Goal: Information Seeking & Learning: Understand process/instructions

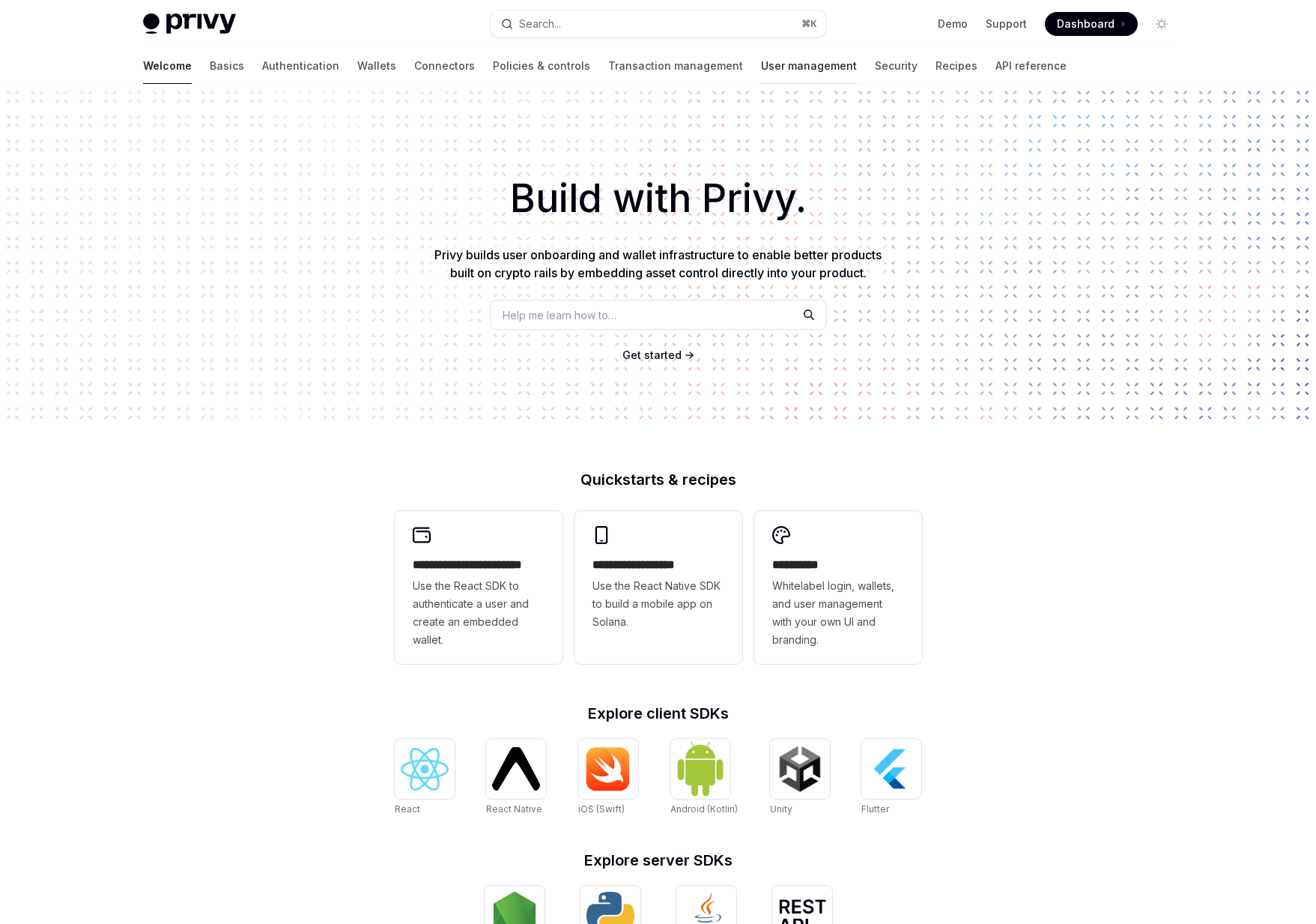
click at [761, 67] on link "User management" at bounding box center [809, 66] width 96 height 36
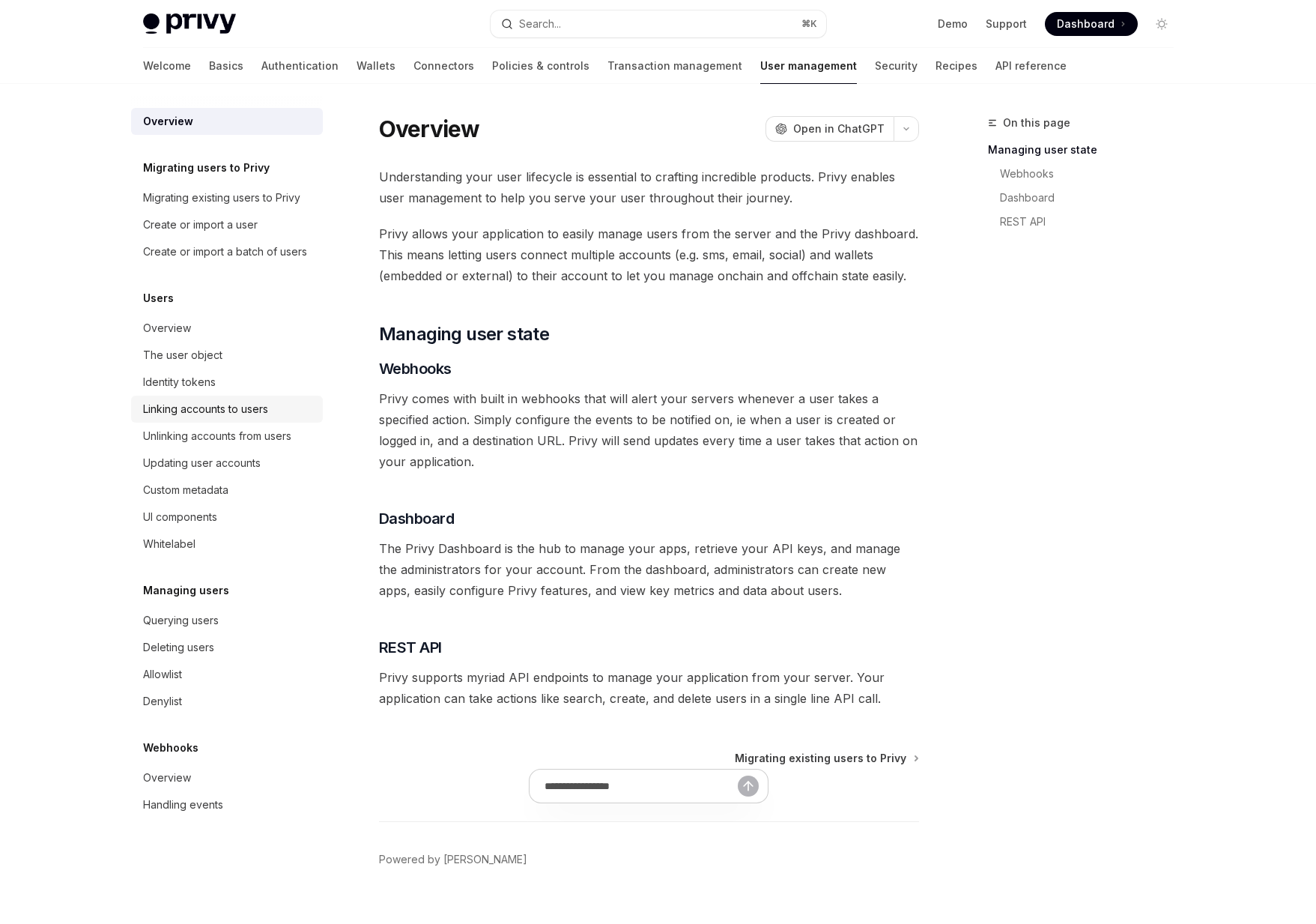
click at [173, 404] on div "Linking accounts to users" at bounding box center [206, 409] width 125 height 18
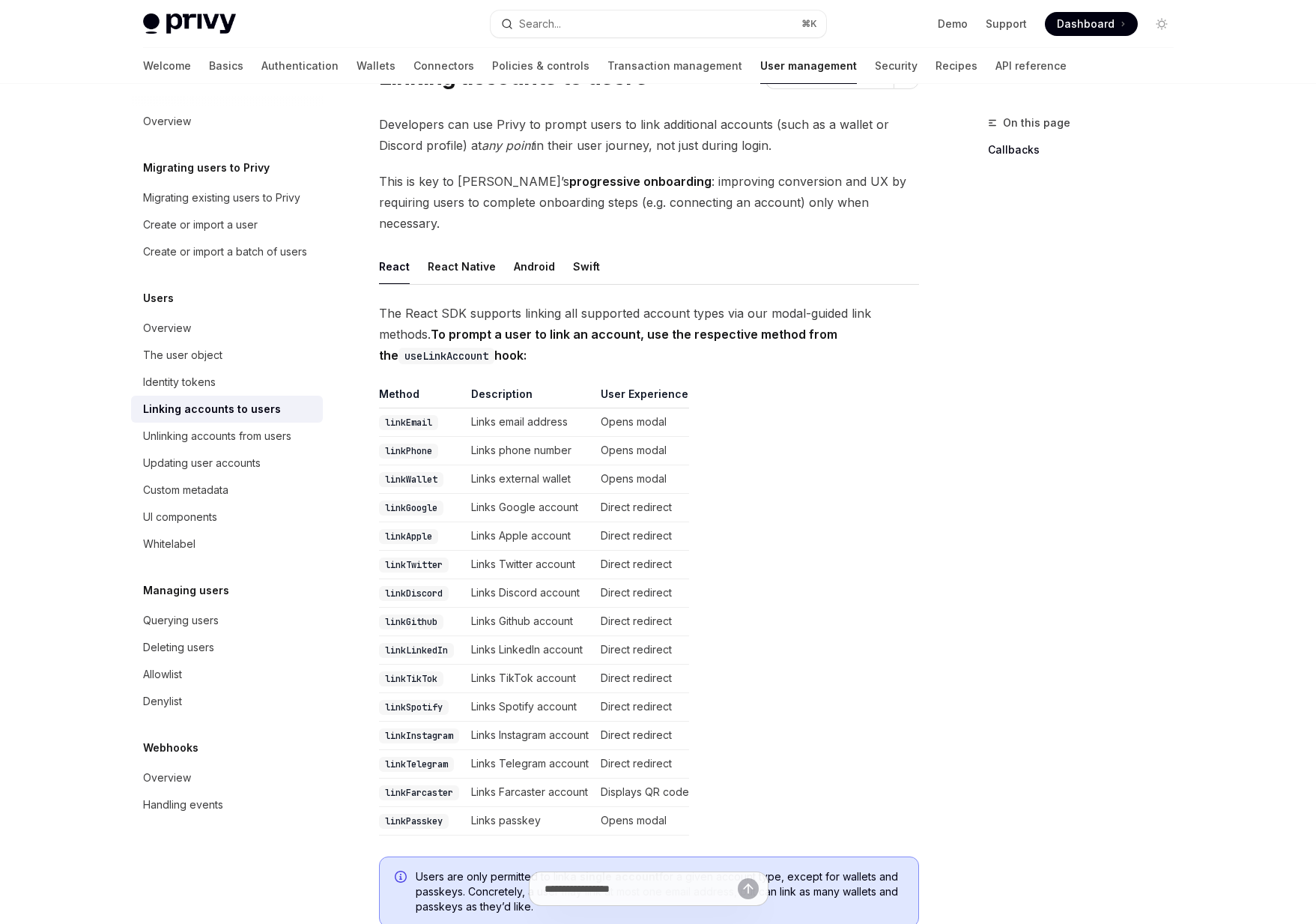
scroll to position [75, 0]
drag, startPoint x: 543, startPoint y: 339, endPoint x: 437, endPoint y: 288, distance: 117.6
click at [437, 302] on span "The React SDK supports linking all supported account types via our modal-guided…" at bounding box center [649, 333] width 540 height 63
drag, startPoint x: 437, startPoint y: 288, endPoint x: 577, endPoint y: 333, distance: 147.1
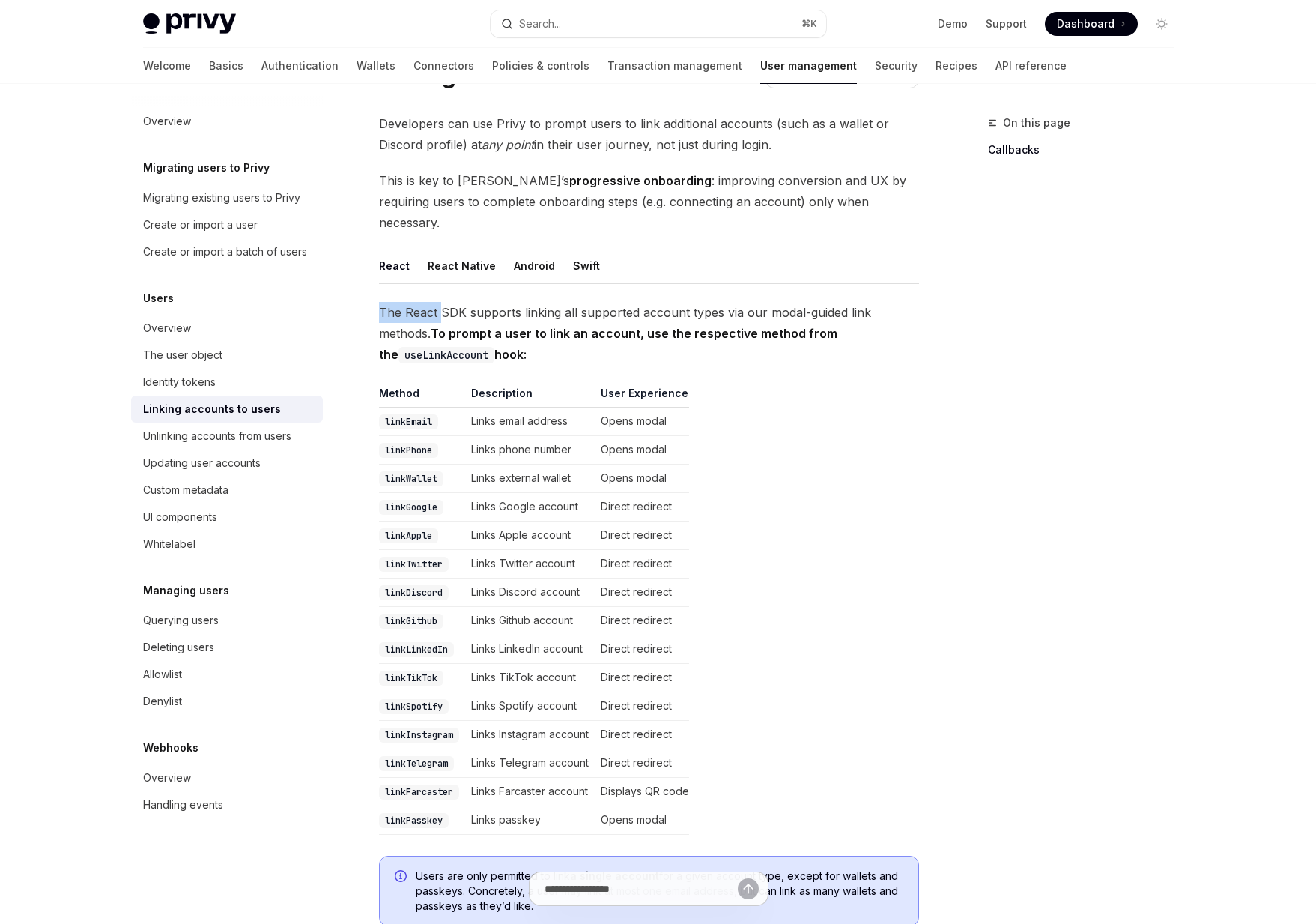
click at [577, 333] on span "The React SDK supports linking all supported account types via our modal-guided…" at bounding box center [649, 333] width 540 height 63
drag, startPoint x: 577, startPoint y: 333, endPoint x: 432, endPoint y: 278, distance: 155.1
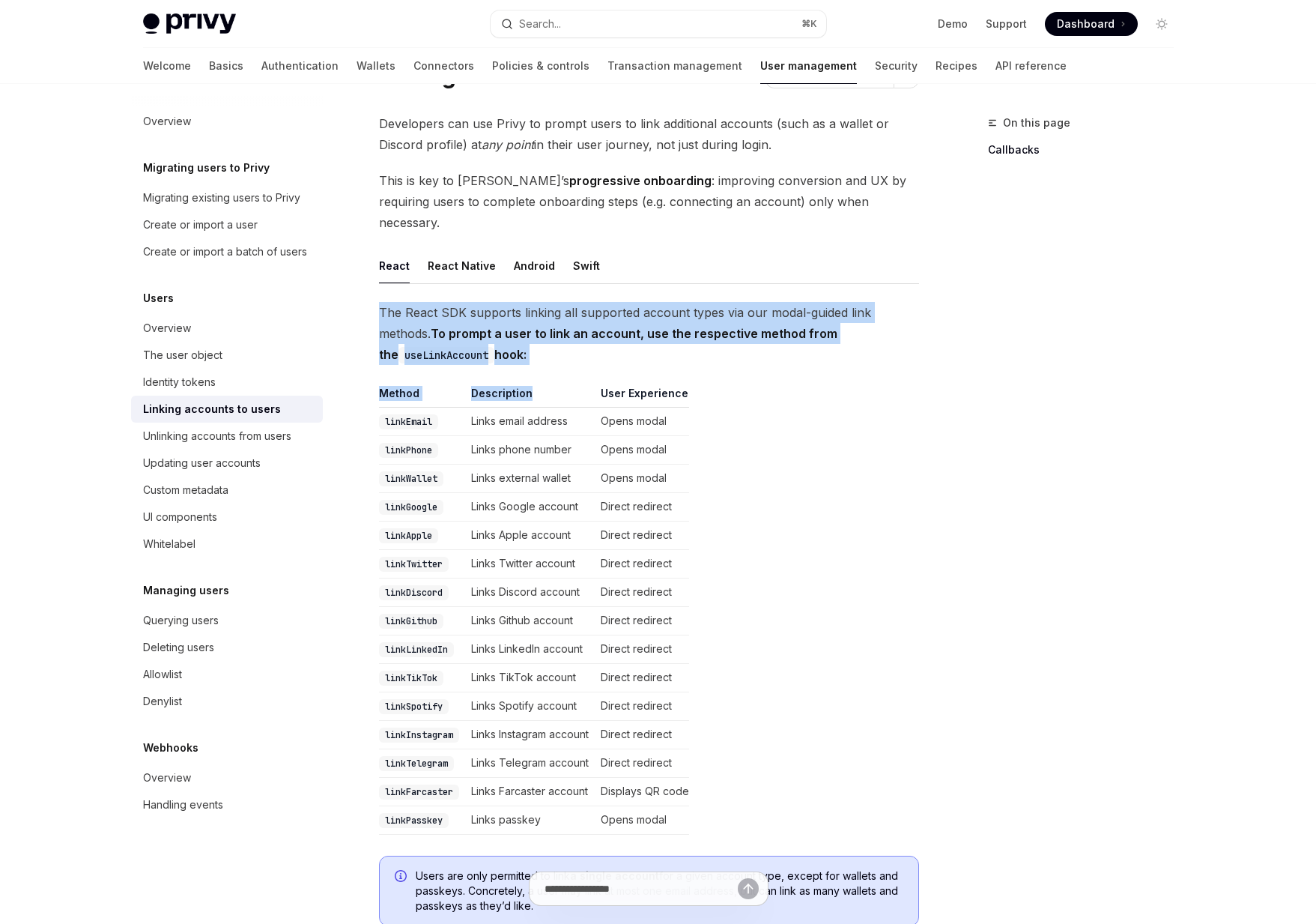
drag, startPoint x: 432, startPoint y: 278, endPoint x: 590, endPoint y: 355, distance: 175.8
click at [601, 339] on span "The React SDK supports linking all supported account types via our modal-guided…" at bounding box center [649, 333] width 540 height 63
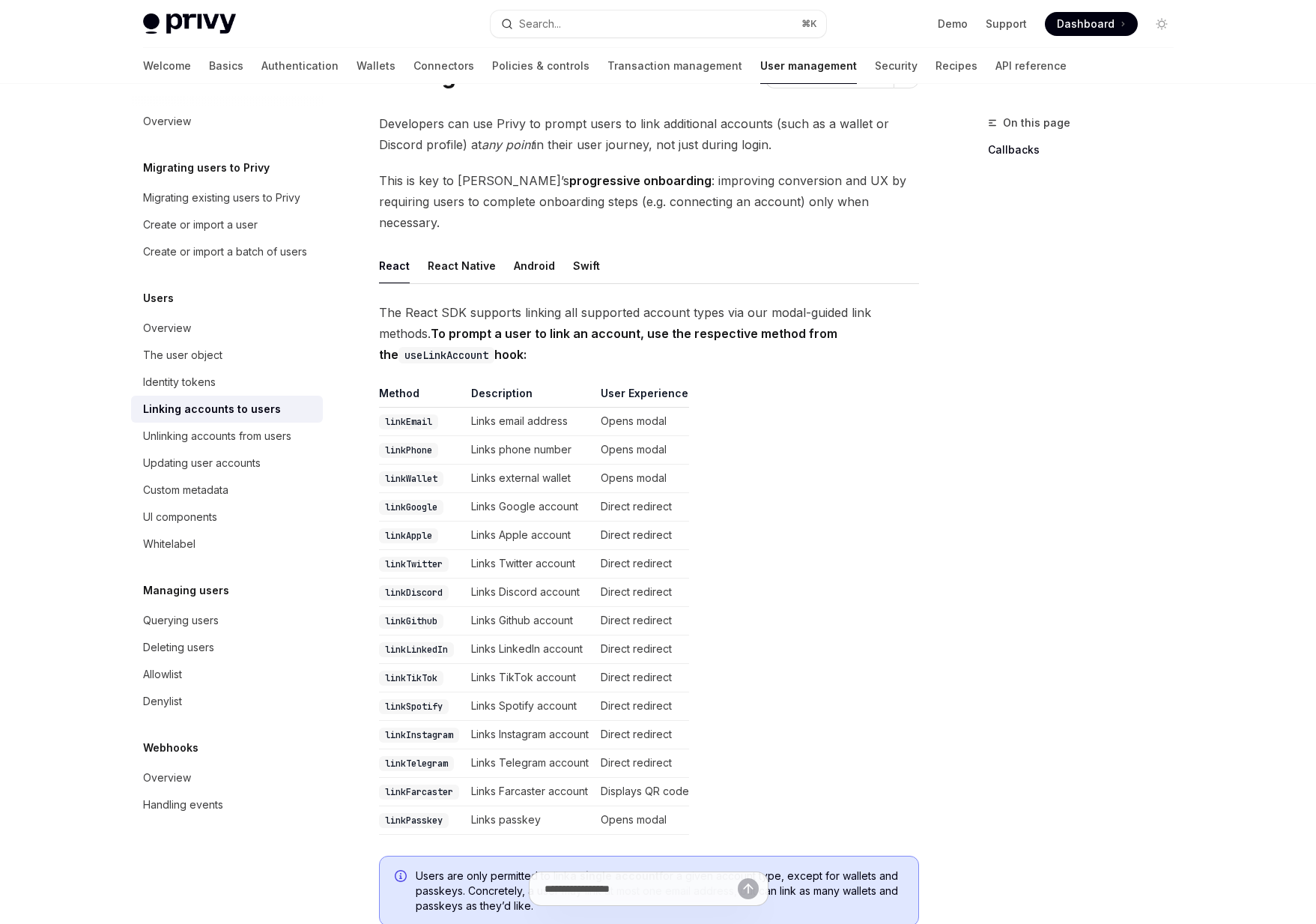
drag, startPoint x: 601, startPoint y: 339, endPoint x: 430, endPoint y: 278, distance: 181.6
drag, startPoint x: 430, startPoint y: 278, endPoint x: 558, endPoint y: 335, distance: 140.1
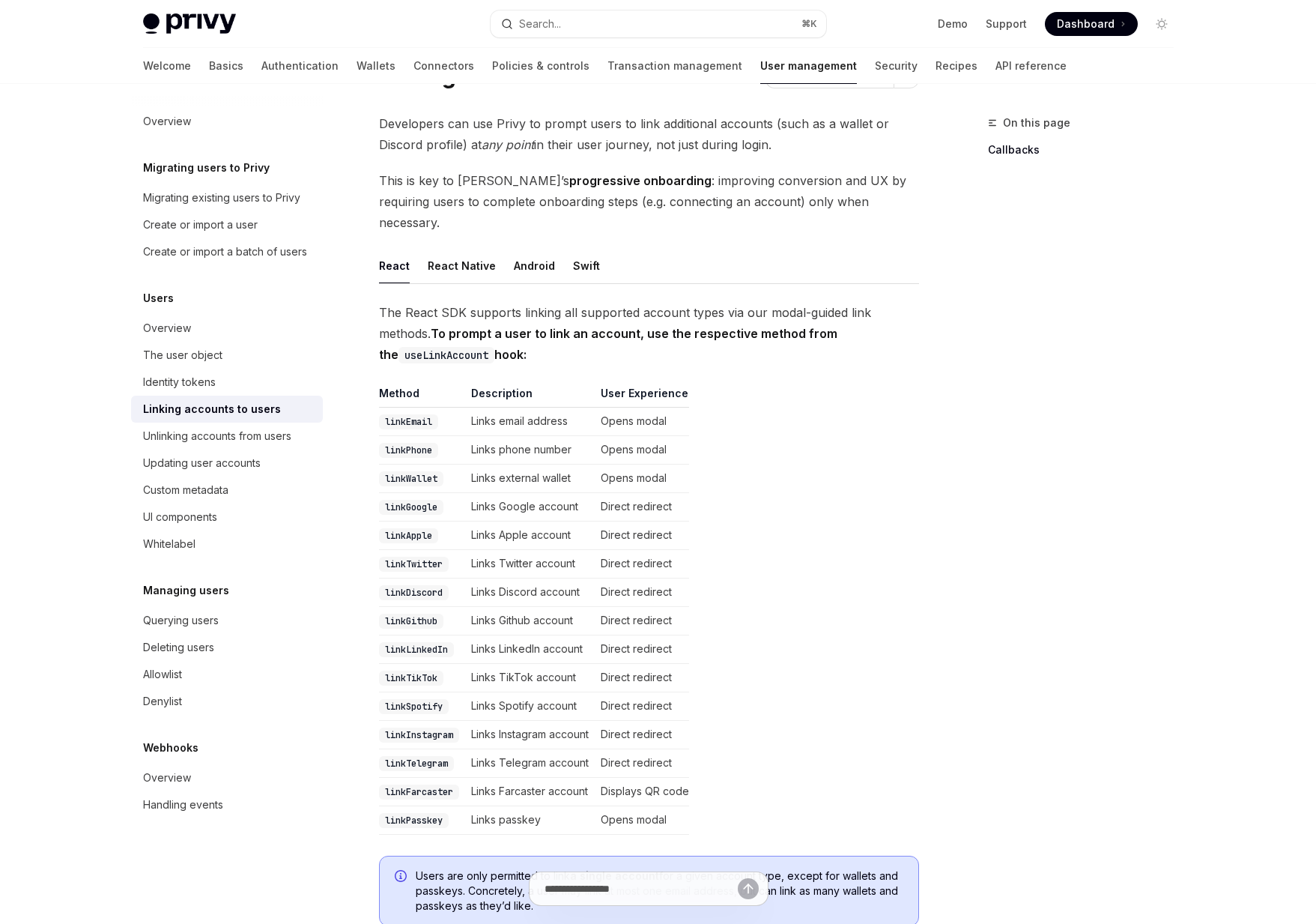
click at [558, 335] on span "The React SDK supports linking all supported account types via our modal-guided…" at bounding box center [649, 333] width 540 height 63
drag, startPoint x: 558, startPoint y: 335, endPoint x: 482, endPoint y: 284, distance: 91.5
click at [482, 302] on span "The React SDK supports linking all supported account types via our modal-guided…" at bounding box center [649, 333] width 540 height 63
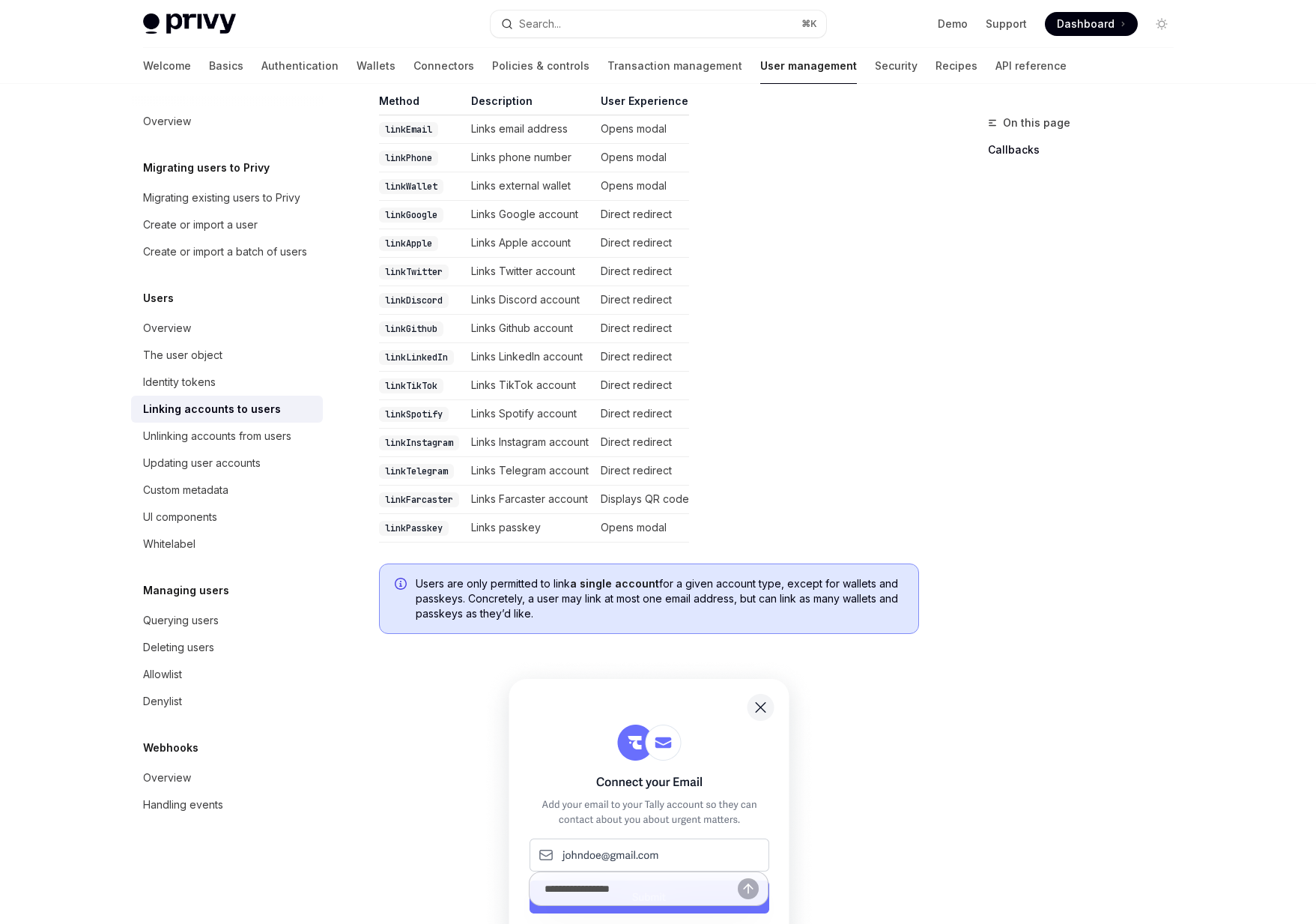
scroll to position [422, 0]
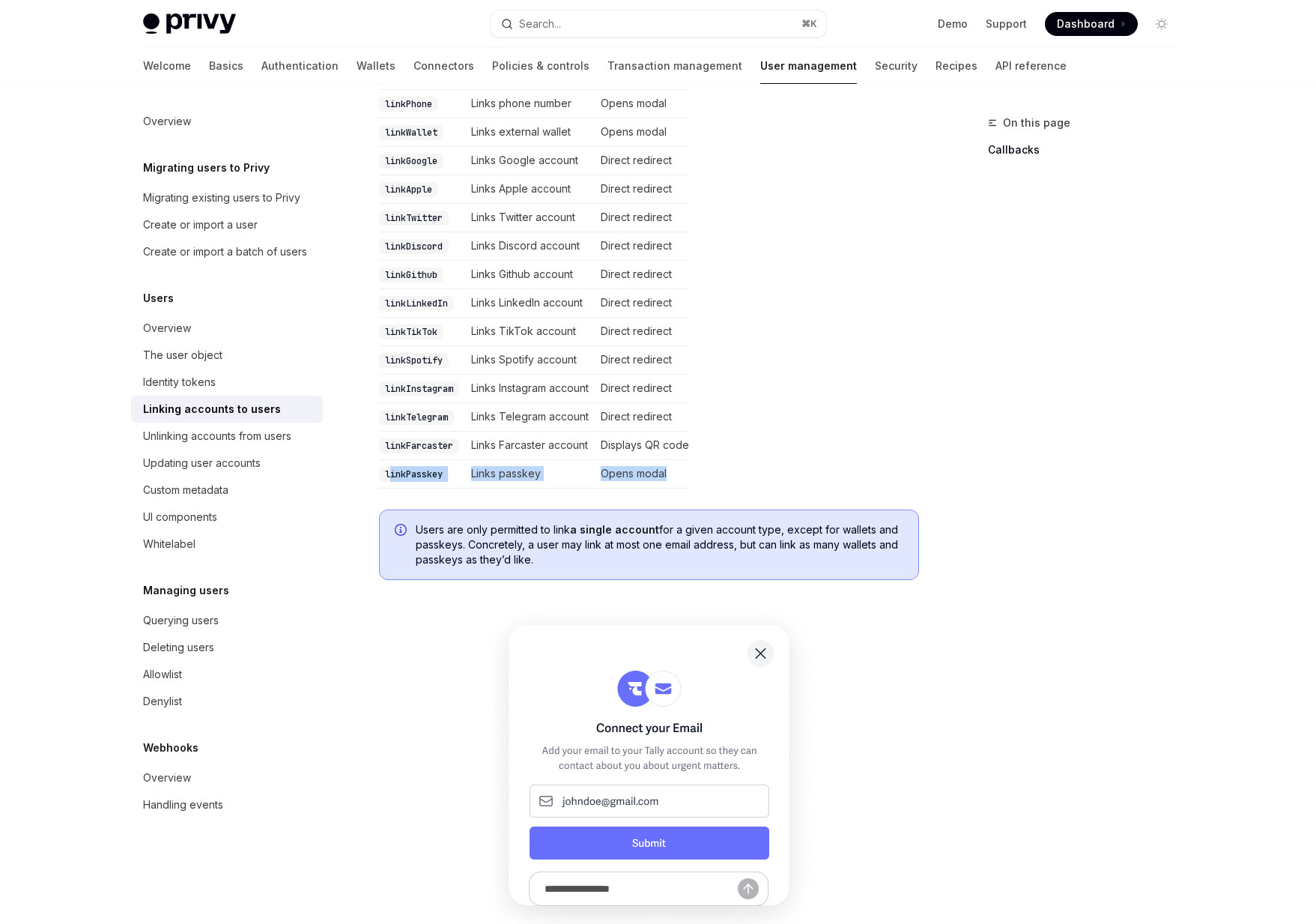
drag, startPoint x: 672, startPoint y: 454, endPoint x: 391, endPoint y: 446, distance: 281.1
click at [391, 446] on table "Method Description User Experience linkEmail Links email address Opens modal li…" at bounding box center [649, 264] width 540 height 448
click at [382, 467] on code "linkPasskey" at bounding box center [414, 475] width 69 height 15
drag, startPoint x: 382, startPoint y: 448, endPoint x: 744, endPoint y: 450, distance: 362.0
click at [744, 450] on table "Method Description User Experience linkEmail Links email address Opens modal li…" at bounding box center [649, 264] width 540 height 448
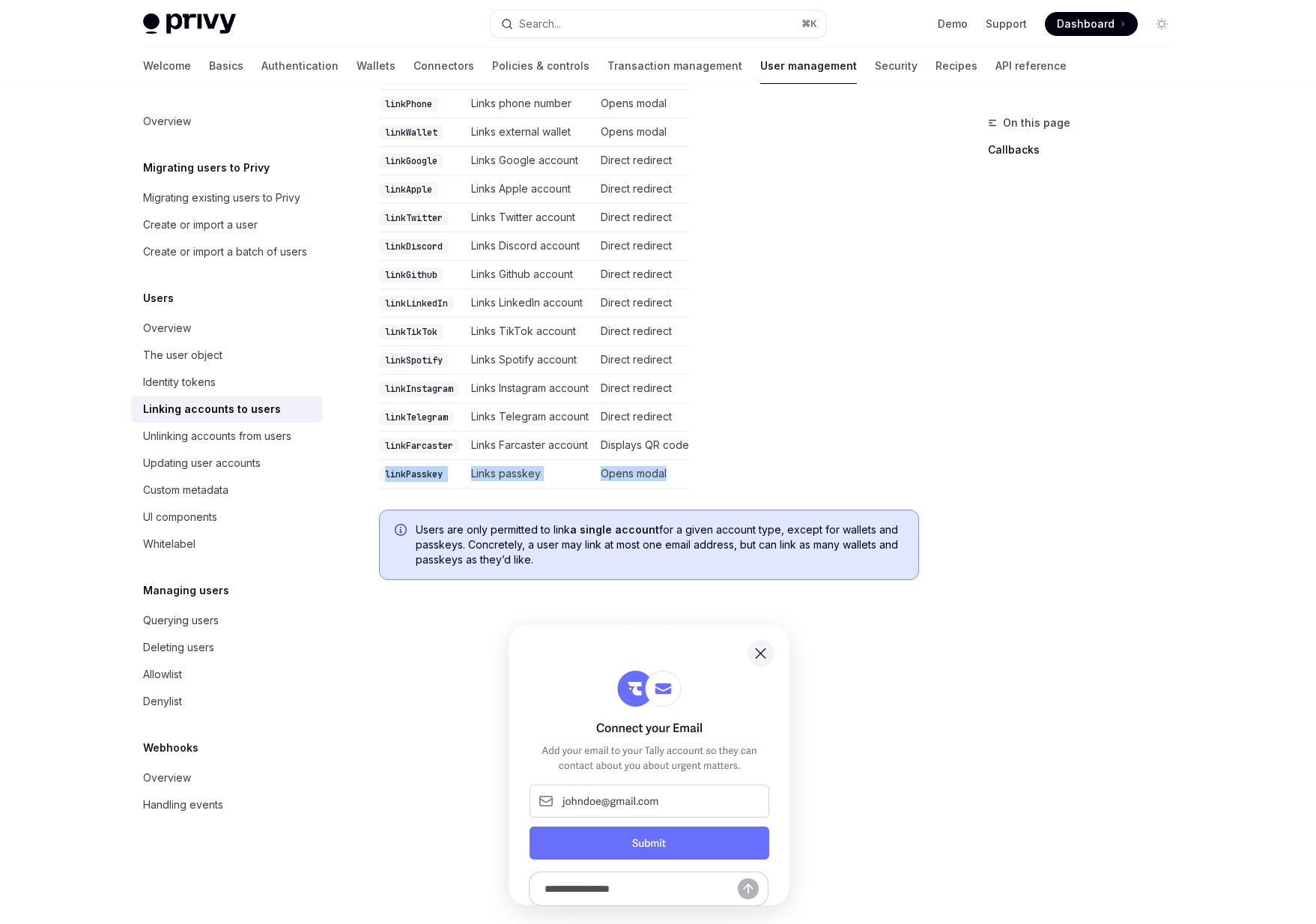
click at [744, 450] on table "Method Description User Experience linkEmail Links email address Opens modal li…" at bounding box center [649, 264] width 540 height 448
drag, startPoint x: 744, startPoint y: 450, endPoint x: 414, endPoint y: 449, distance: 330.0
click at [414, 449] on table "Method Description User Experience linkEmail Links email address Opens modal li…" at bounding box center [649, 264] width 540 height 448
click at [414, 467] on code "linkPasskey" at bounding box center [414, 475] width 69 height 15
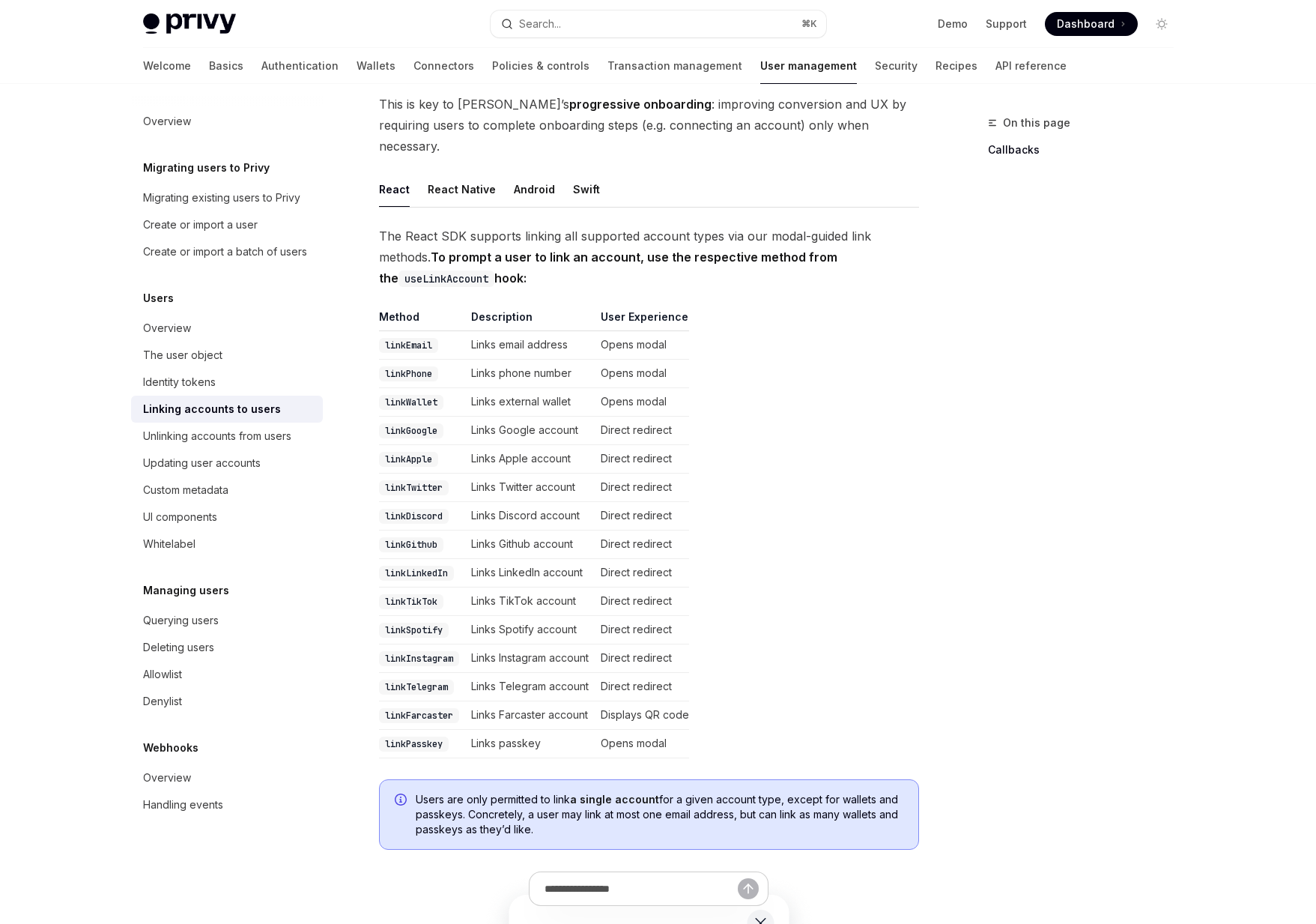
scroll to position [256, 0]
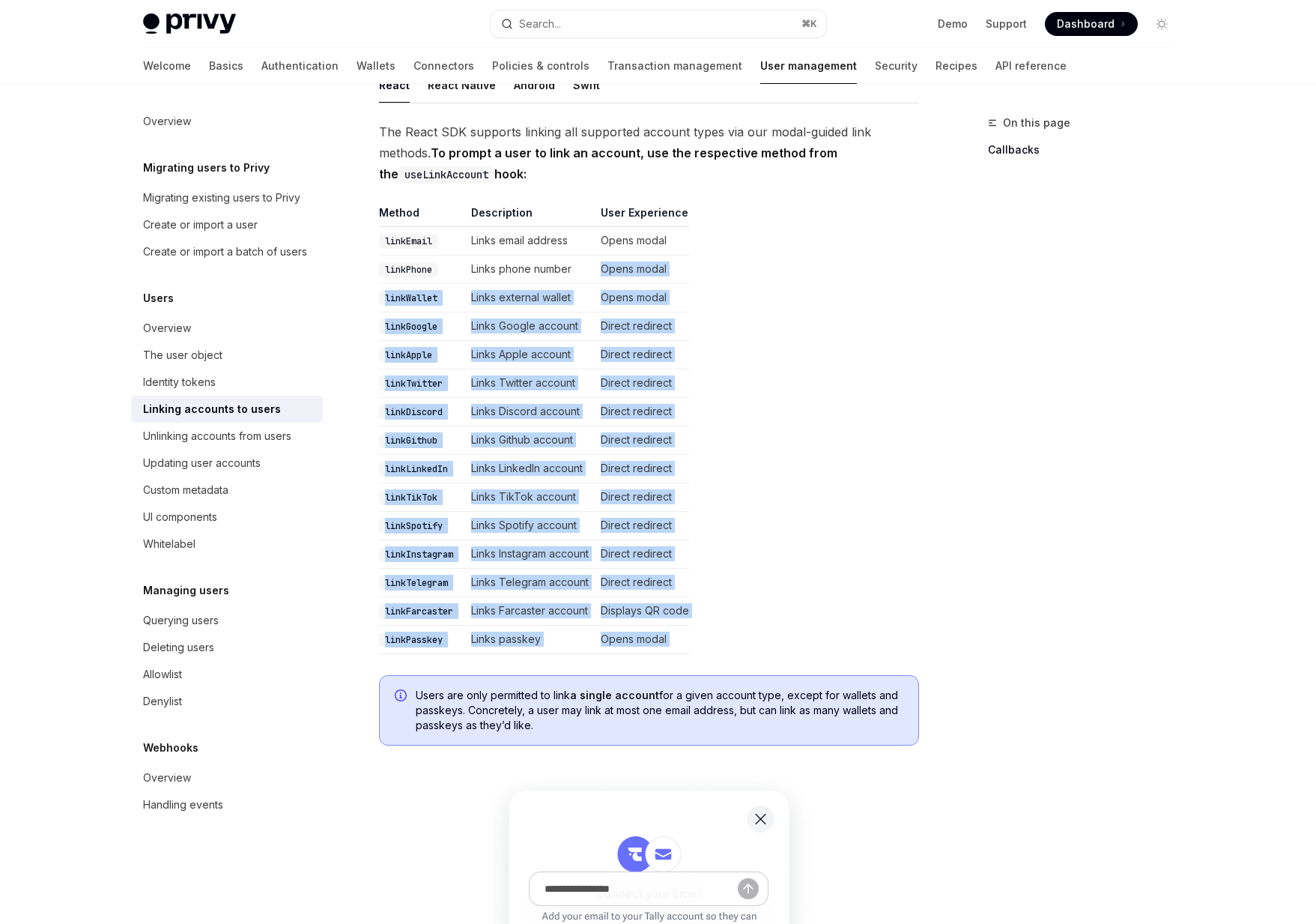
drag, startPoint x: 721, startPoint y: 644, endPoint x: 474, endPoint y: 256, distance: 459.9
click at [474, 256] on td "Links phone number" at bounding box center [529, 270] width 129 height 29
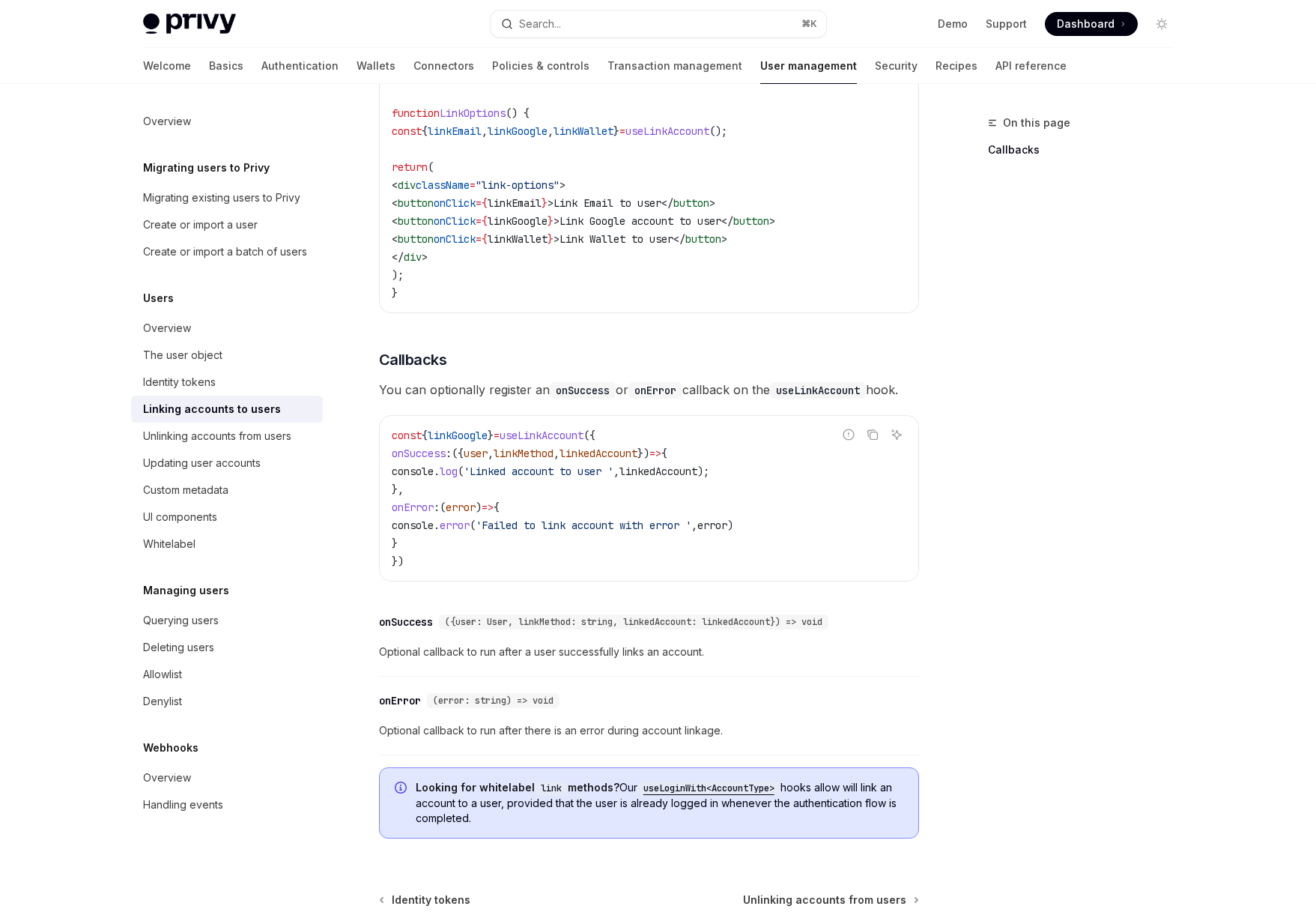
scroll to position [1531, 0]
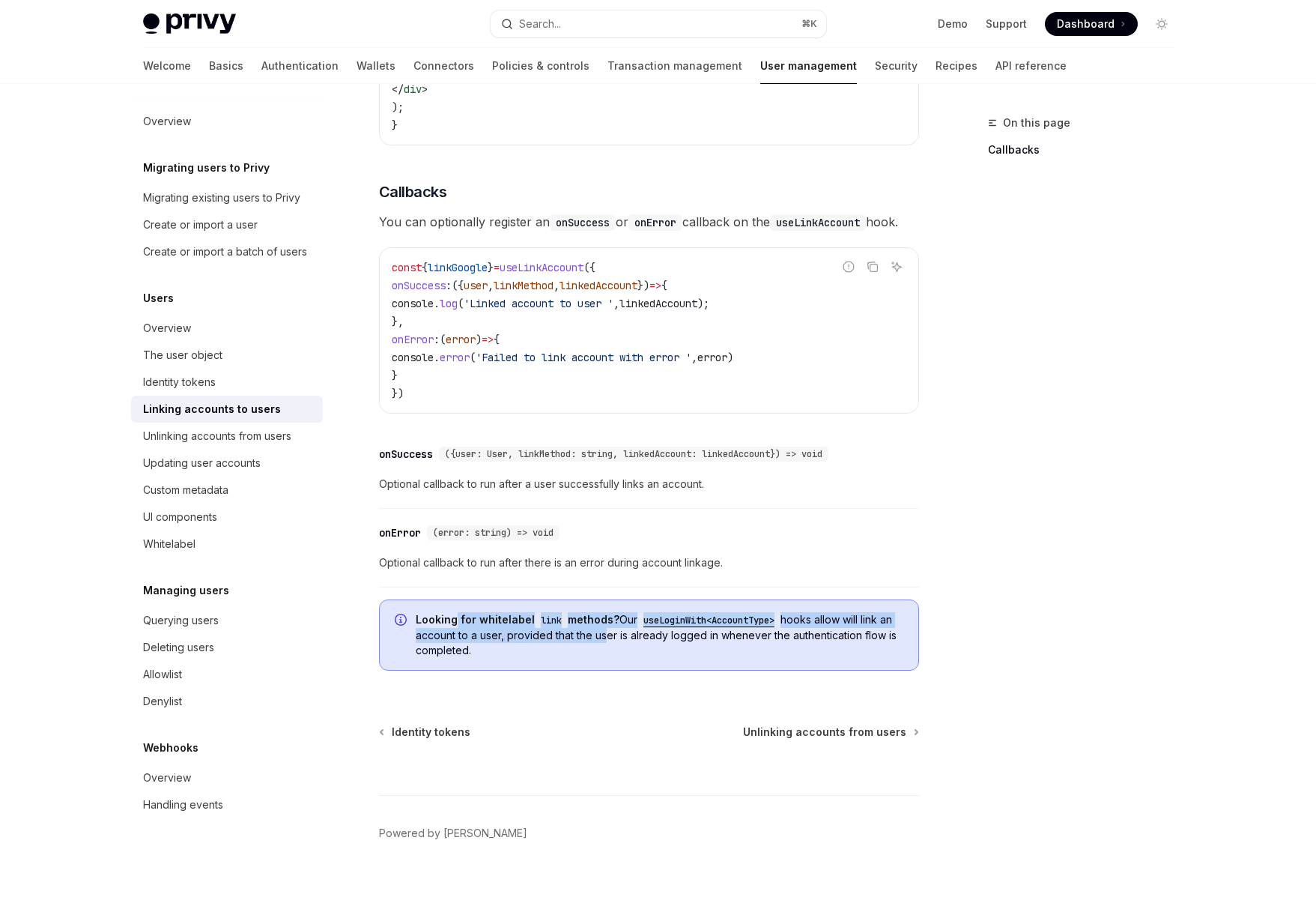
drag, startPoint x: 454, startPoint y: 620, endPoint x: 618, endPoint y: 635, distance: 164.7
click at [618, 635] on span "Looking for whitelabel link methods? Our useLoginWith<AccountType> hooks allow …" at bounding box center [659, 635] width 487 height 46
click at [725, 624] on code "useLoginWith<AccountType>" at bounding box center [709, 620] width 143 height 15
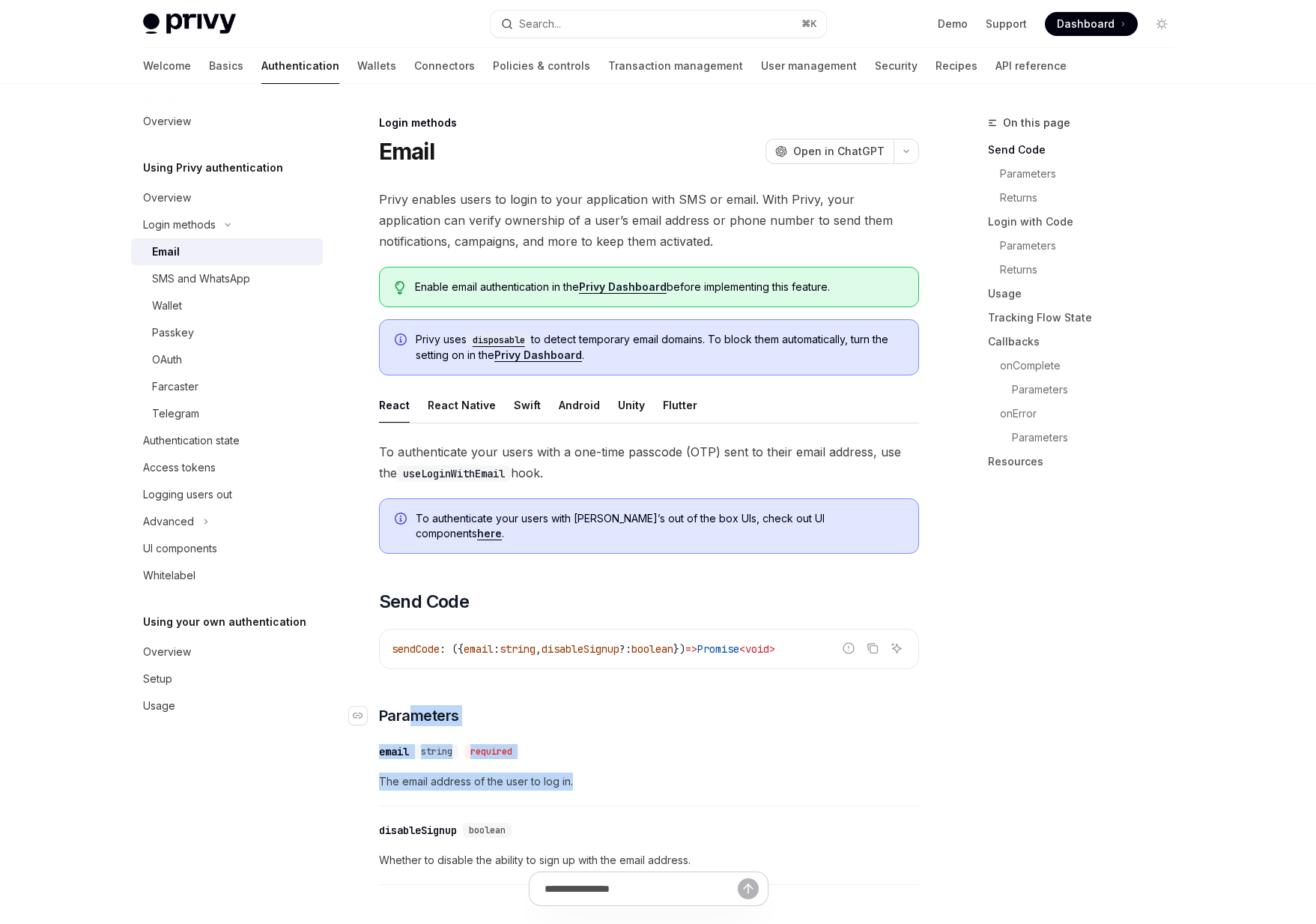
drag, startPoint x: 617, startPoint y: 781, endPoint x: 411, endPoint y: 710, distance: 217.9
click at [411, 710] on span "Parameters" at bounding box center [419, 715] width 80 height 21
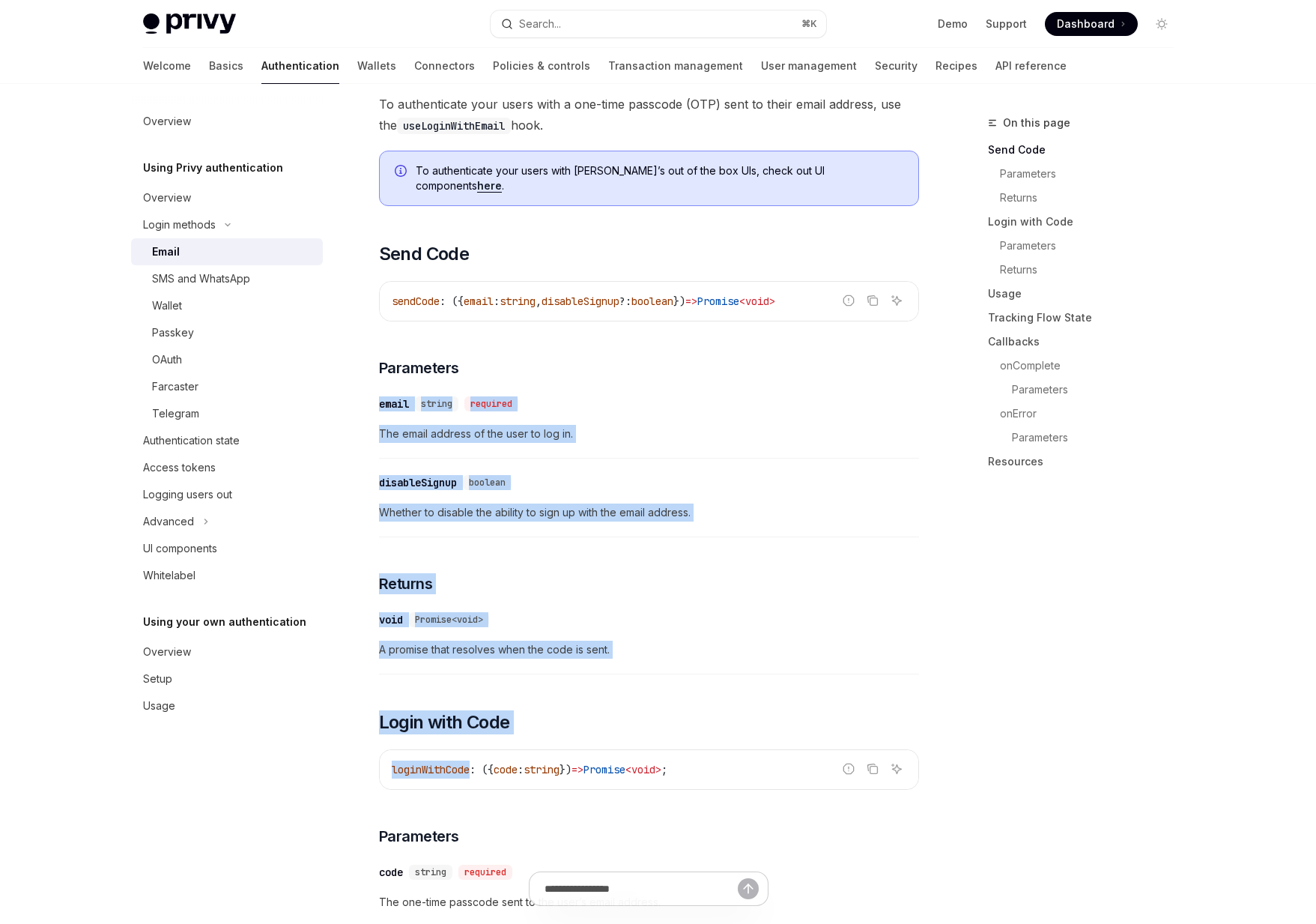
drag, startPoint x: 411, startPoint y: 710, endPoint x: 566, endPoint y: 737, distance: 157.3
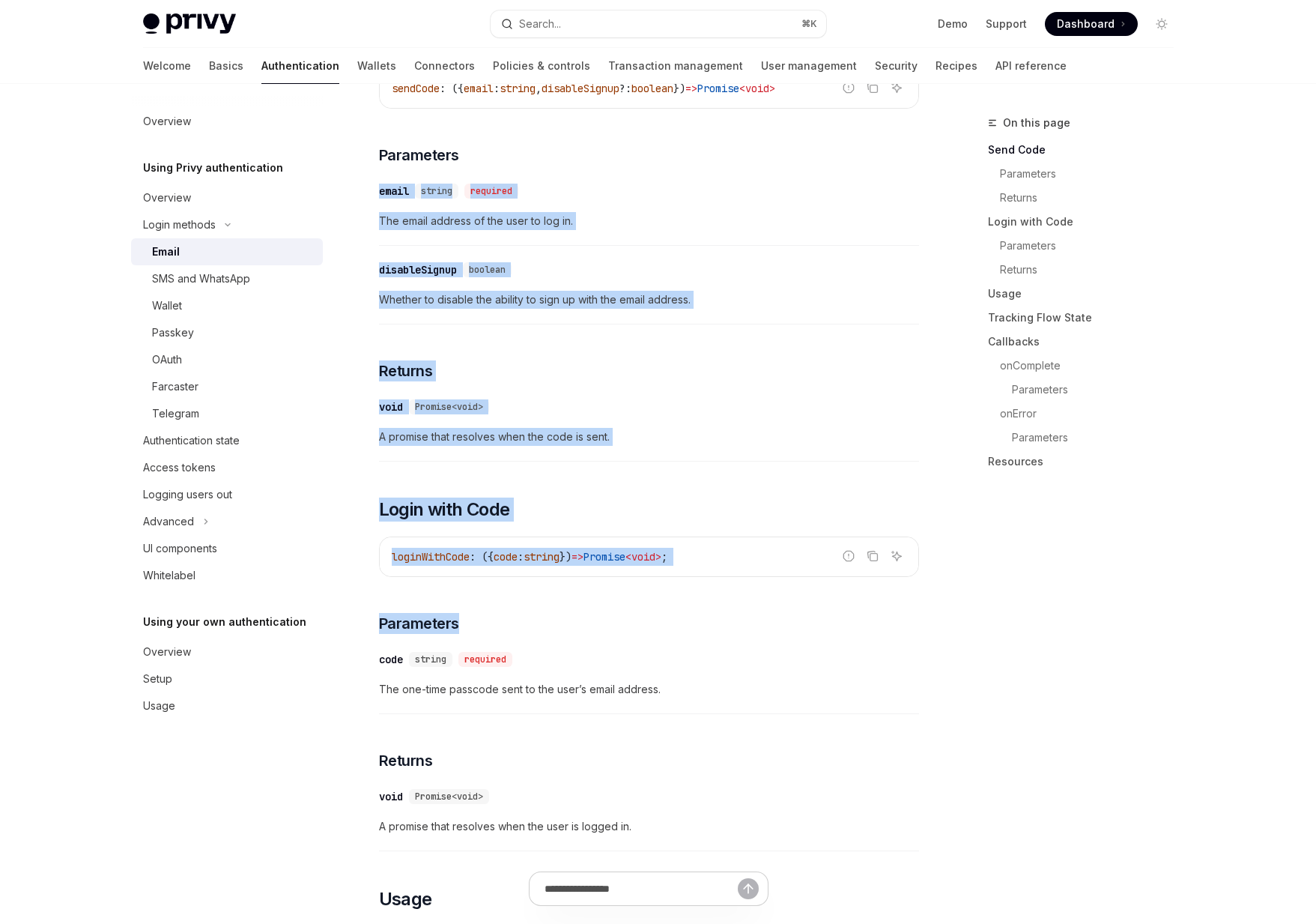
scroll to position [577, 0]
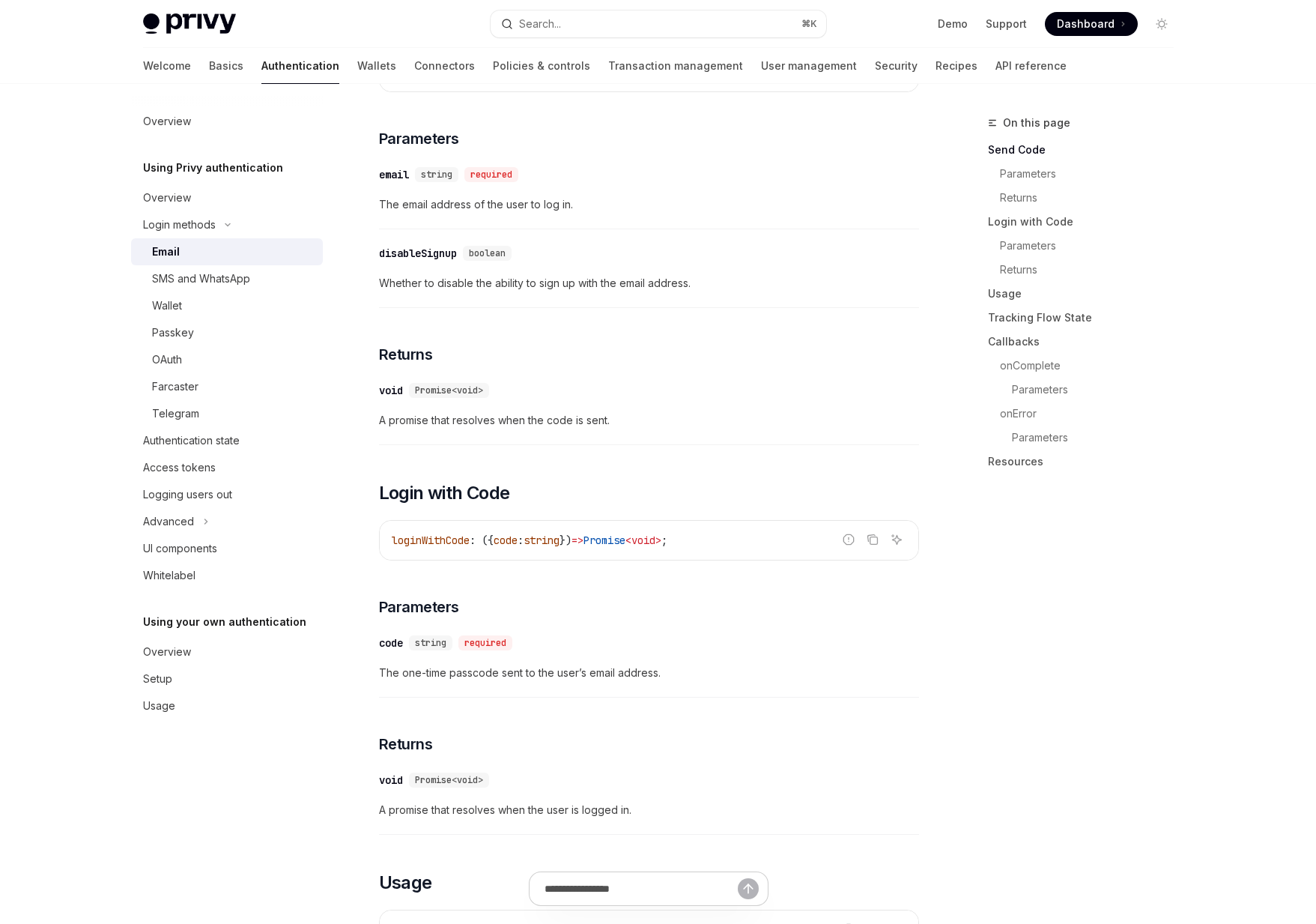
click at [657, 678] on div "​ code string required The one-time passcode sent to the user’s email address." at bounding box center [649, 662] width 540 height 71
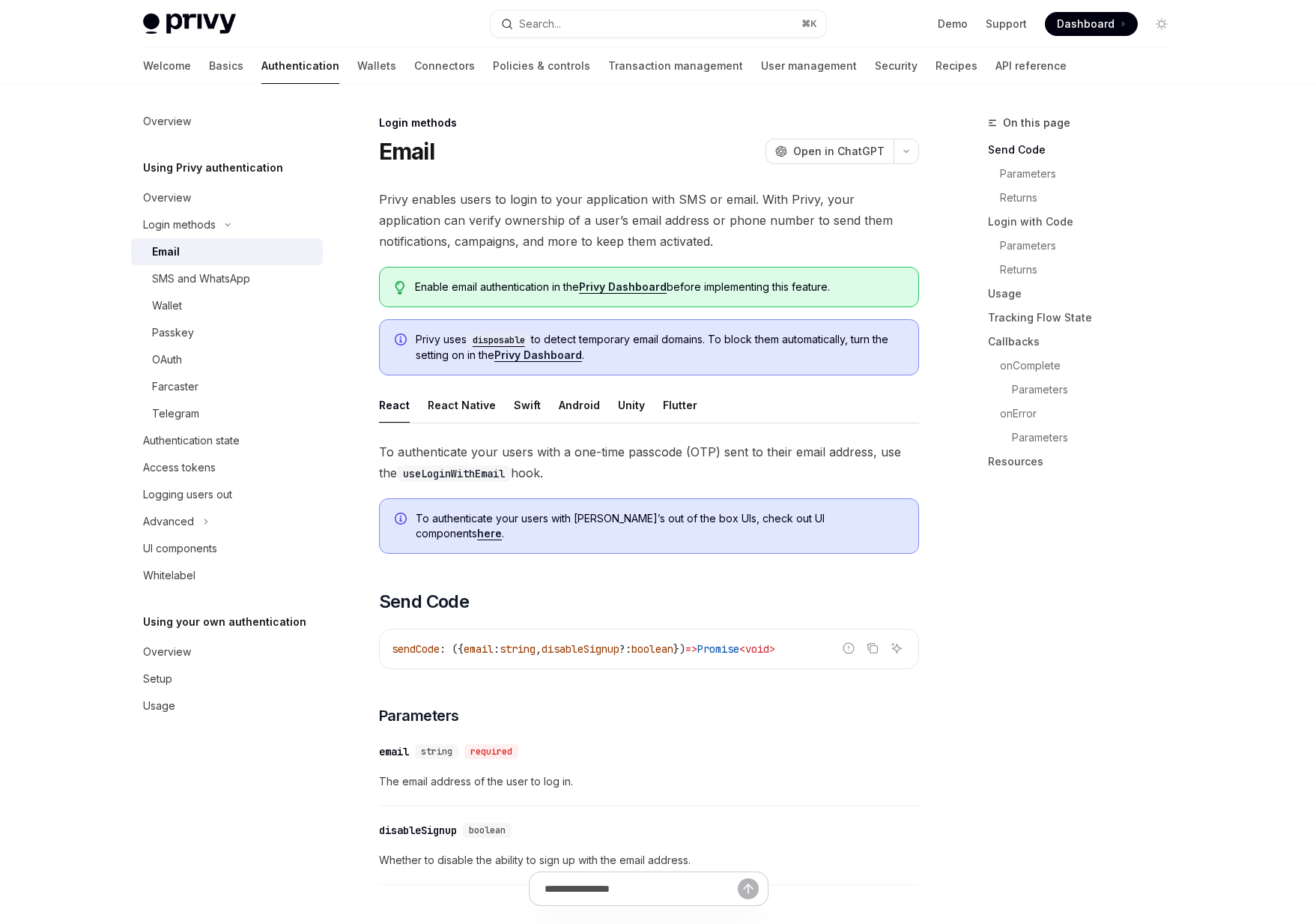
scroll to position [35, 0]
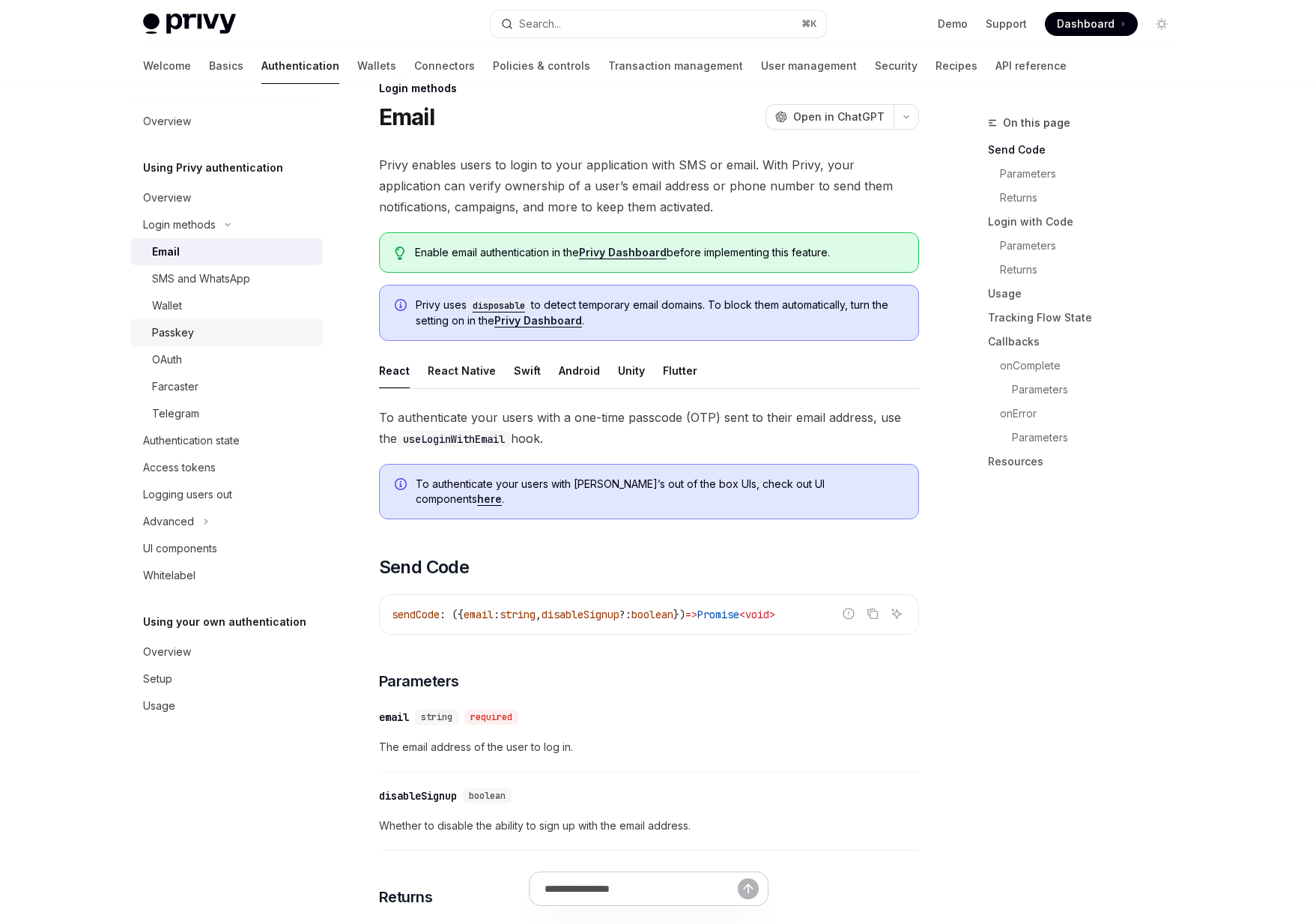
click at [170, 344] on link "Passkey" at bounding box center [227, 333] width 192 height 27
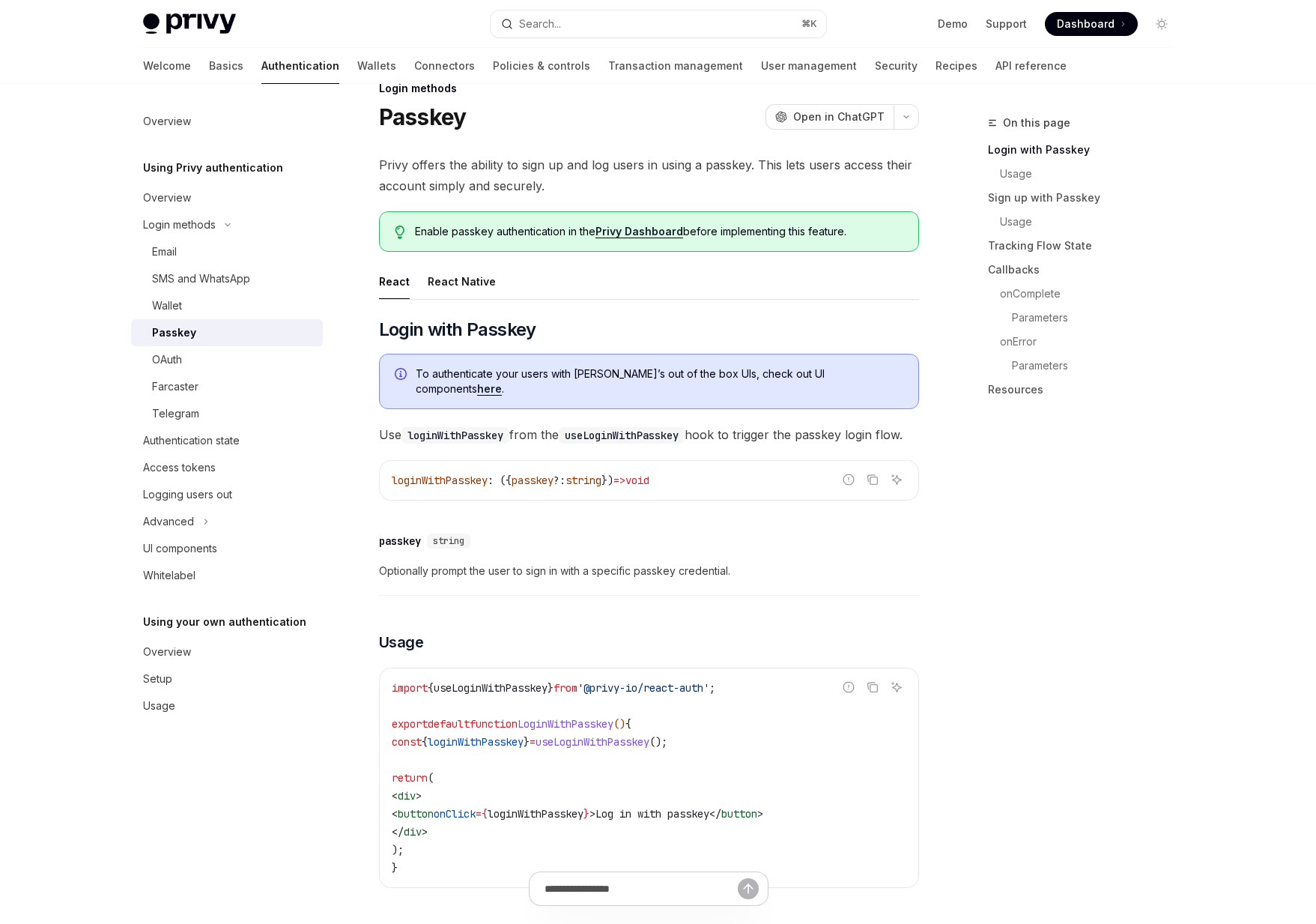
click at [173, 338] on div "Passkey" at bounding box center [174, 333] width 44 height 18
click at [761, 78] on link "User management" at bounding box center [809, 66] width 96 height 36
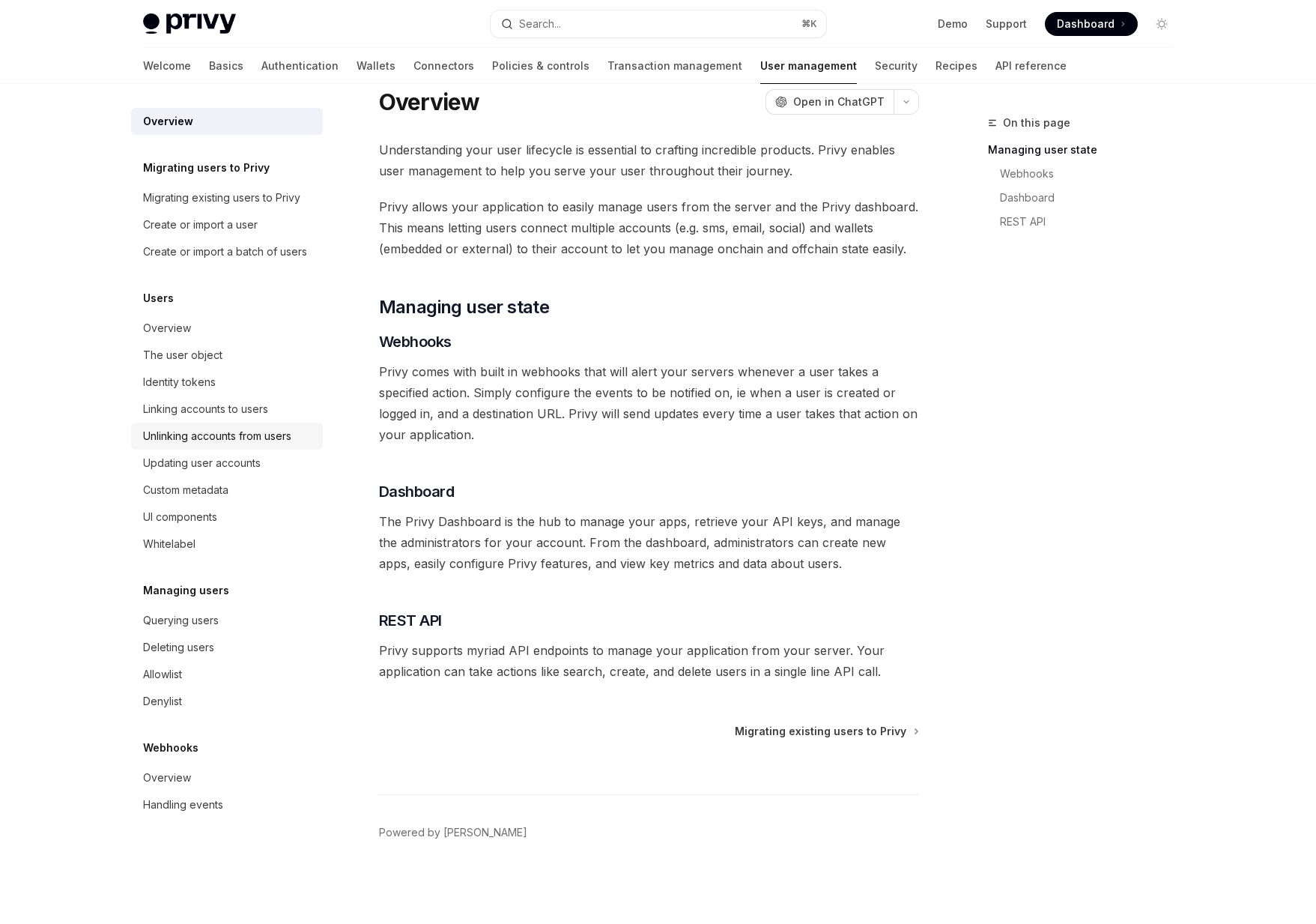
click at [221, 441] on div "Unlinking accounts from users" at bounding box center [217, 436] width 148 height 18
type textarea "*"
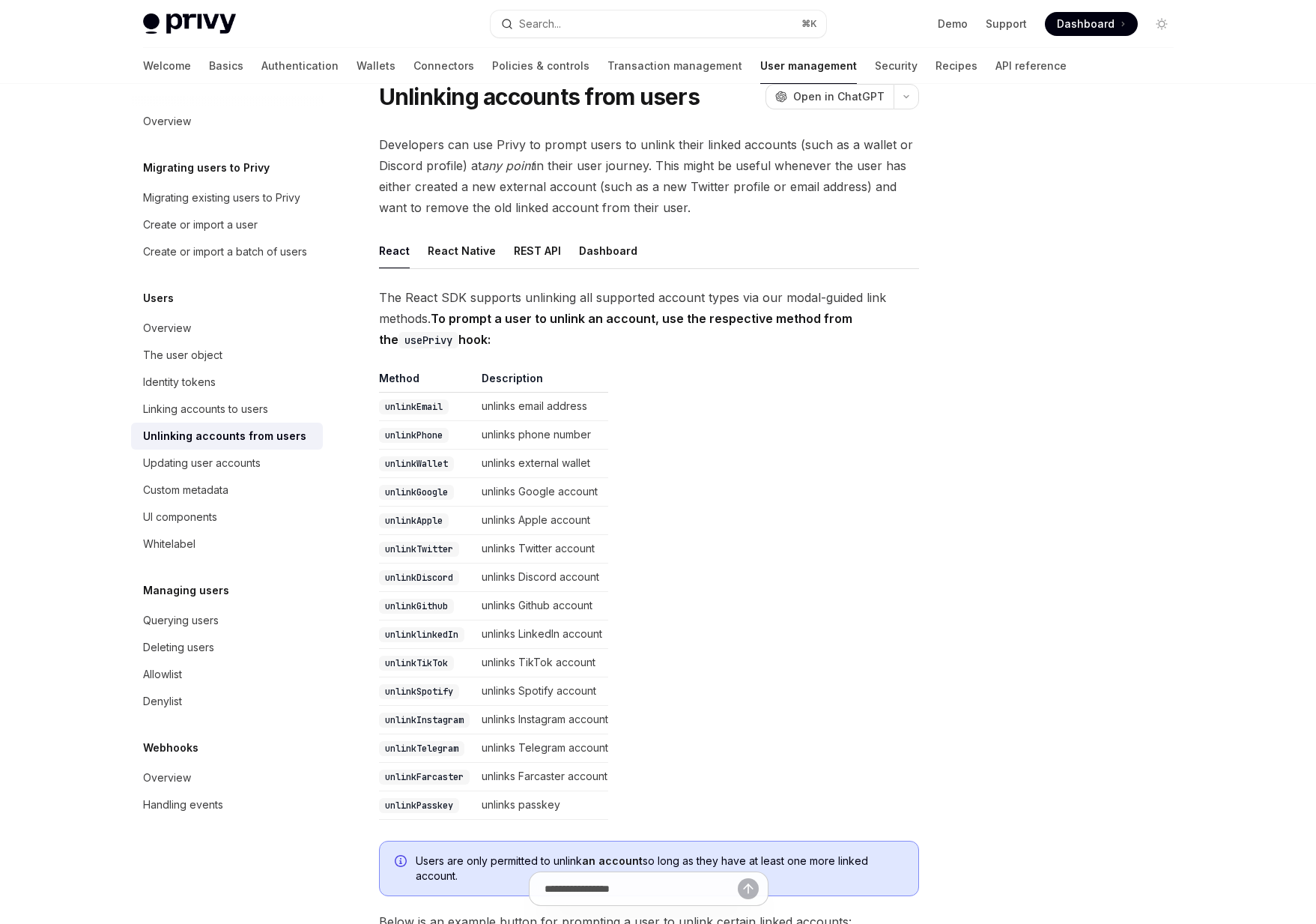
scroll to position [56, 0]
click at [409, 804] on code "unlinkPasskey" at bounding box center [419, 804] width 80 height 15
